Goal: Navigation & Orientation: Find specific page/section

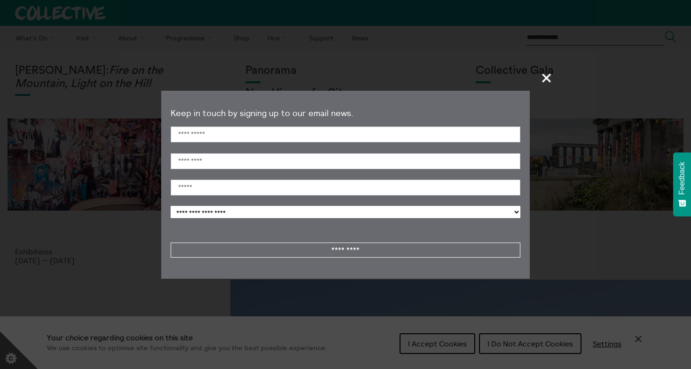
click at [547, 78] on span "+" at bounding box center [547, 78] width 28 height 28
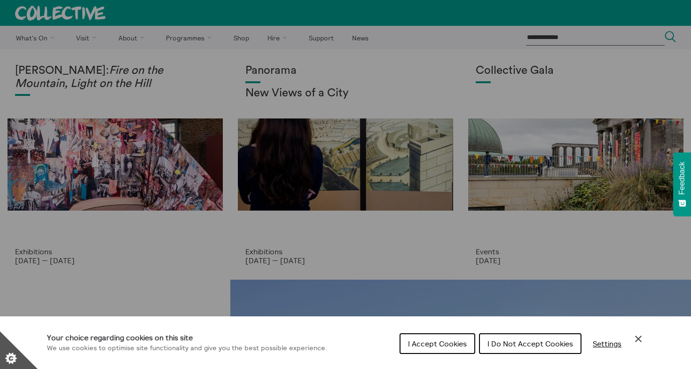
click at [536, 341] on span "I Do Not Accept Cookies" at bounding box center [530, 343] width 86 height 9
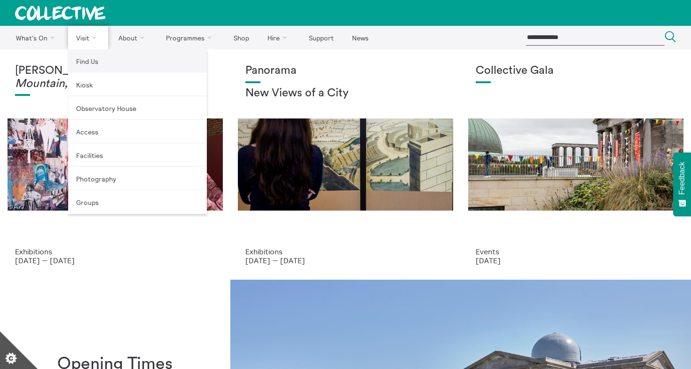
click at [85, 59] on link "Find Us" at bounding box center [137, 60] width 139 height 23
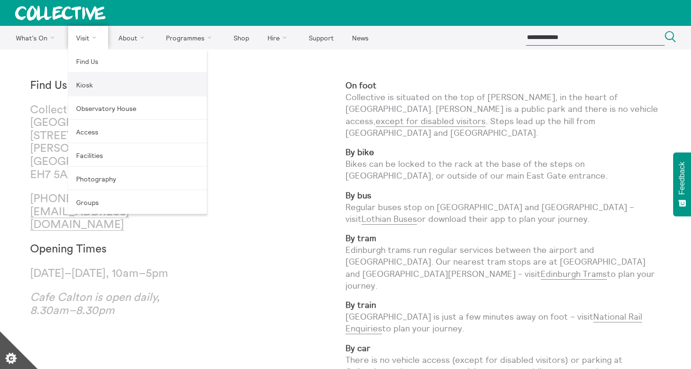
click at [93, 83] on link "Kiosk" at bounding box center [137, 84] width 139 height 23
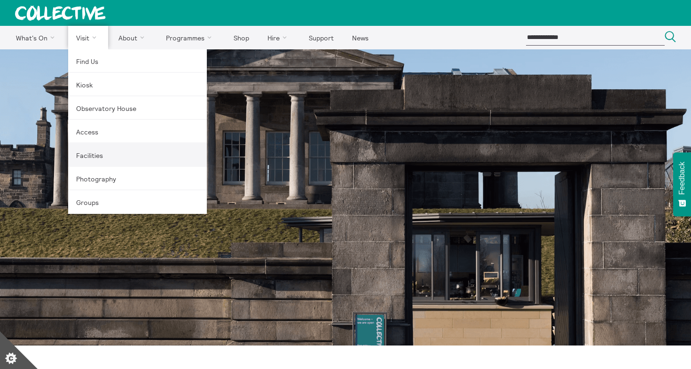
click at [94, 154] on link "Facilities" at bounding box center [137, 154] width 139 height 23
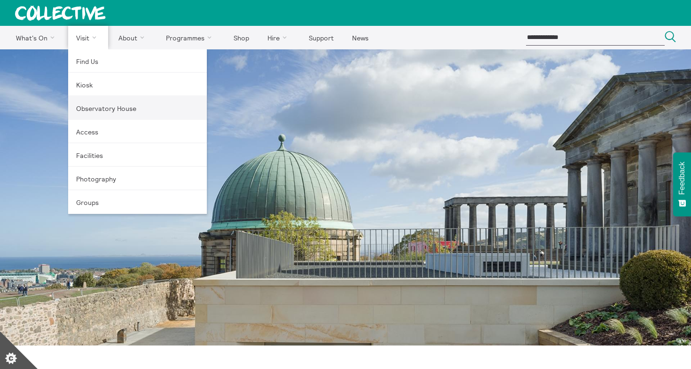
click at [107, 104] on link "Observatory House" at bounding box center [137, 107] width 139 height 23
